Goal: Task Accomplishment & Management: Complete application form

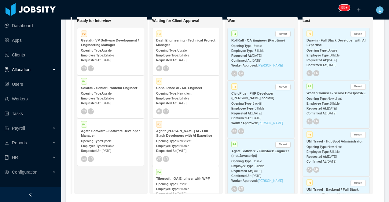
scroll to position [0, 231]
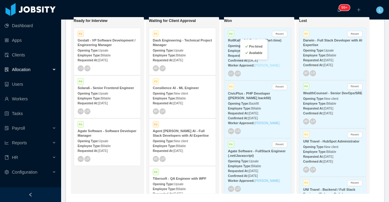
click at [268, 66] on link "[PERSON_NAME]" at bounding box center [266, 65] width 25 height 3
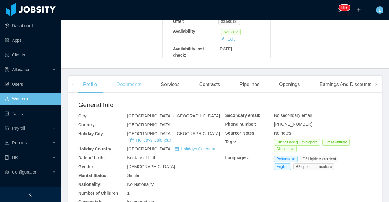
click at [126, 76] on div "Documents" at bounding box center [128, 84] width 35 height 17
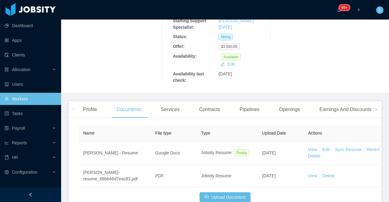
click at [28, 191] on div at bounding box center [30, 195] width 61 height 15
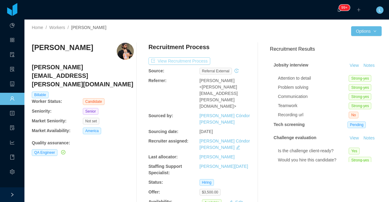
click at [158, 63] on button "View Recruitment Process" at bounding box center [179, 60] width 62 height 7
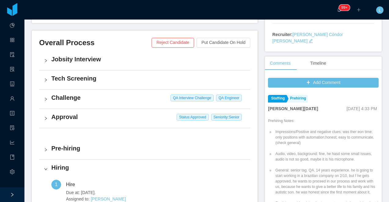
scroll to position [222, 0]
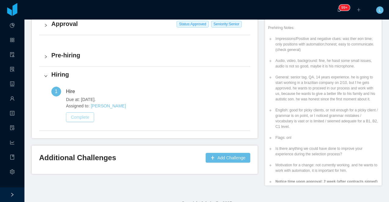
click at [88, 115] on button "Complete" at bounding box center [80, 117] width 28 height 10
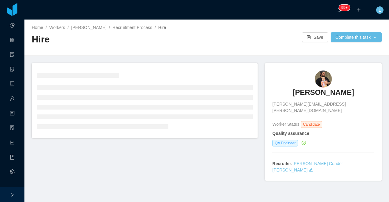
scroll to position [3, 0]
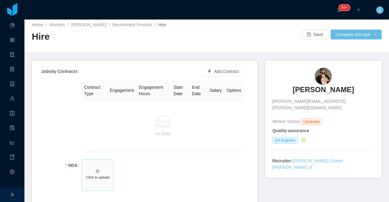
click at [95, 173] on span "Click to upload" at bounding box center [97, 175] width 31 height 31
click at [216, 71] on button "Add Contract" at bounding box center [223, 72] width 42 height 10
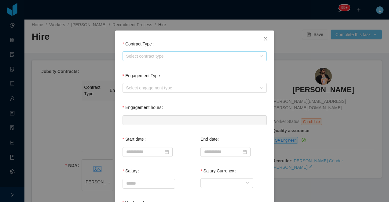
click at [155, 54] on div "Select contract type" at bounding box center [191, 56] width 130 height 6
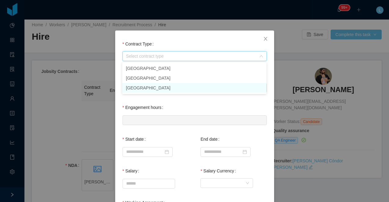
click at [142, 90] on li "[GEOGRAPHIC_DATA]" at bounding box center [194, 88] width 144 height 10
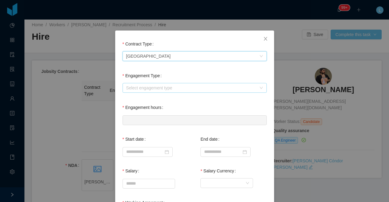
click at [142, 89] on div "Select engagement type" at bounding box center [191, 88] width 130 height 6
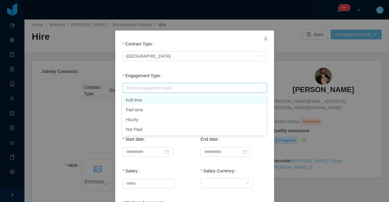
click at [142, 101] on li "Full time" at bounding box center [194, 100] width 144 height 10
type input "*"
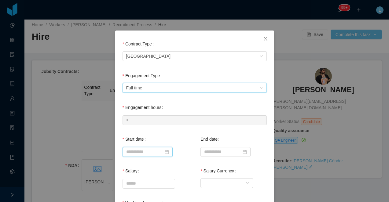
click at [142, 153] on input at bounding box center [147, 152] width 50 height 10
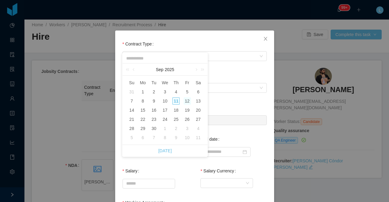
click at [188, 101] on div "12" at bounding box center [187, 100] width 7 height 7
type input "**********"
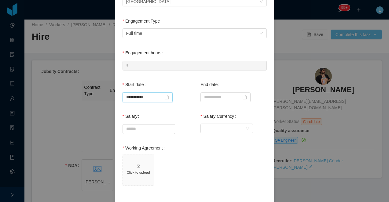
scroll to position [82, 0]
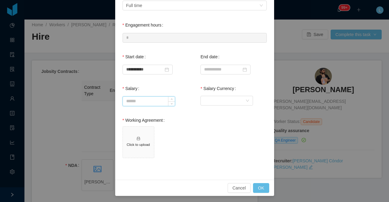
click at [134, 103] on input "Salary" at bounding box center [149, 101] width 52 height 9
type input "*****"
click at [213, 106] on div "Currency" at bounding box center [233, 101] width 66 height 12
click at [211, 103] on div "Currency" at bounding box center [224, 100] width 41 height 9
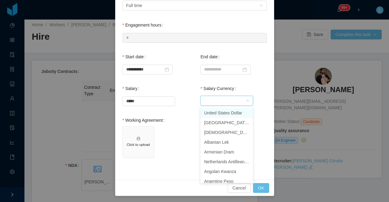
click at [213, 112] on li "United States Dollar" at bounding box center [226, 113] width 53 height 10
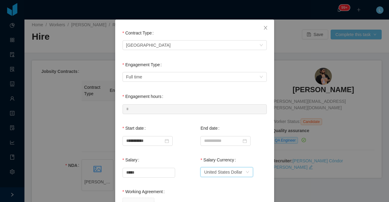
scroll to position [4, 0]
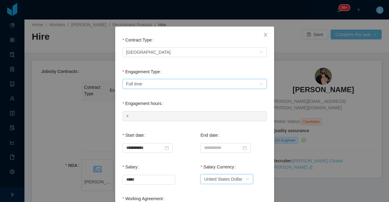
click at [177, 84] on div "Select engagement type Full time" at bounding box center [192, 83] width 133 height 9
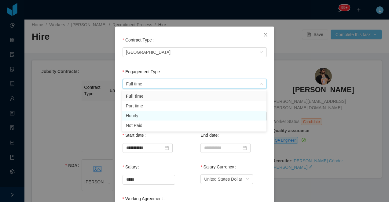
click at [151, 116] on li "Hourly" at bounding box center [194, 116] width 144 height 10
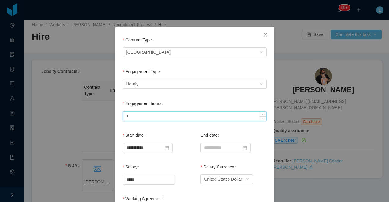
drag, startPoint x: 138, startPoint y: 115, endPoint x: 123, endPoint y: 115, distance: 15.3
click at [123, 115] on input "*" at bounding box center [195, 116] width 144 height 9
type input "*"
click at [143, 127] on div "Engagement hours *" at bounding box center [194, 113] width 147 height 32
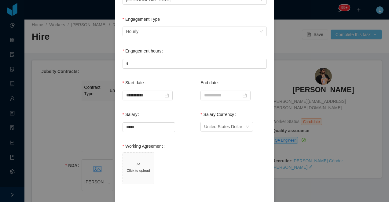
scroll to position [84, 0]
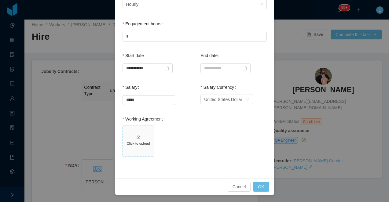
click at [140, 136] on icon "icon: inbox" at bounding box center [138, 137] width 4 height 4
click at [260, 187] on button "OK" at bounding box center [261, 187] width 16 height 10
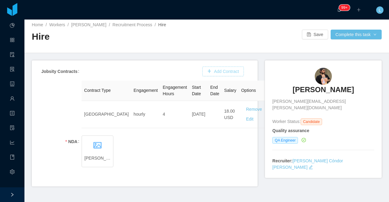
scroll to position [53, 0]
click at [337, 35] on button "Complete this task" at bounding box center [355, 35] width 51 height 10
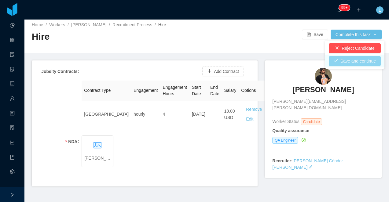
click at [341, 62] on button "Save and continue" at bounding box center [355, 61] width 52 height 10
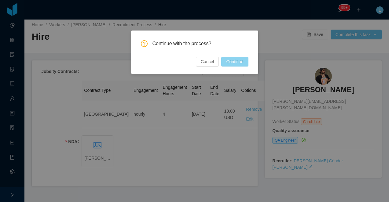
click at [229, 60] on button "Continue" at bounding box center [234, 62] width 27 height 10
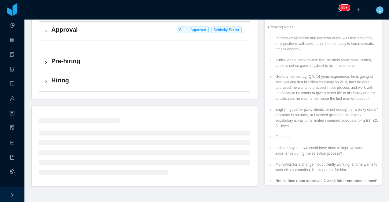
scroll to position [209, 0]
